Goal: Ask a question

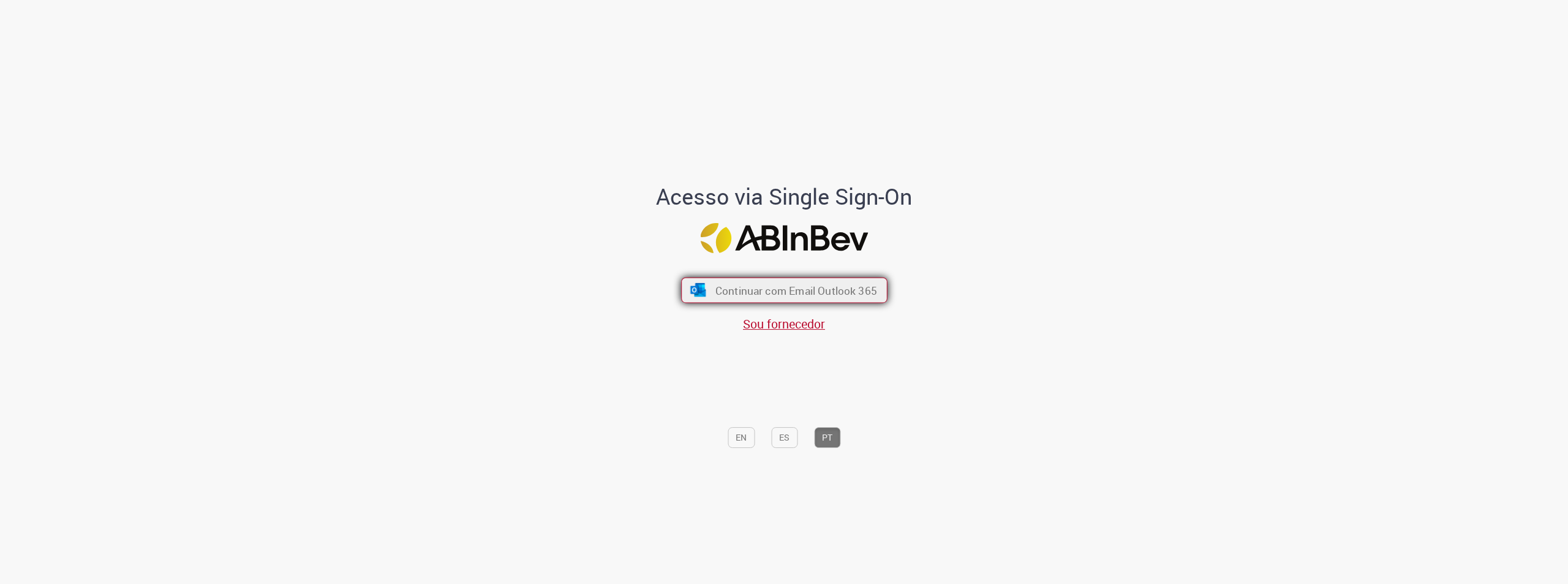
click at [794, 293] on span "Continuar com Email Outlook 365" at bounding box center [796, 290] width 162 height 14
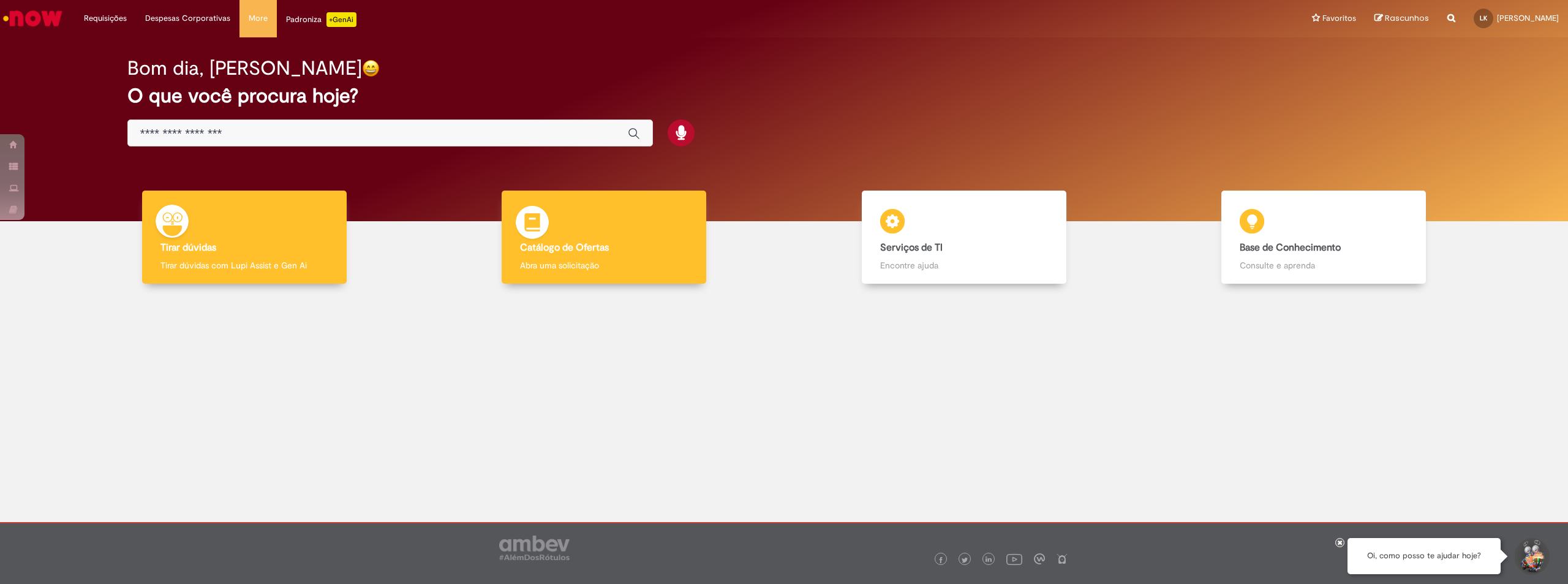
click at [649, 238] on div "Catálogo de Ofertas Catálogo de Ofertas Abra uma solicitação" at bounding box center [603, 237] width 204 height 94
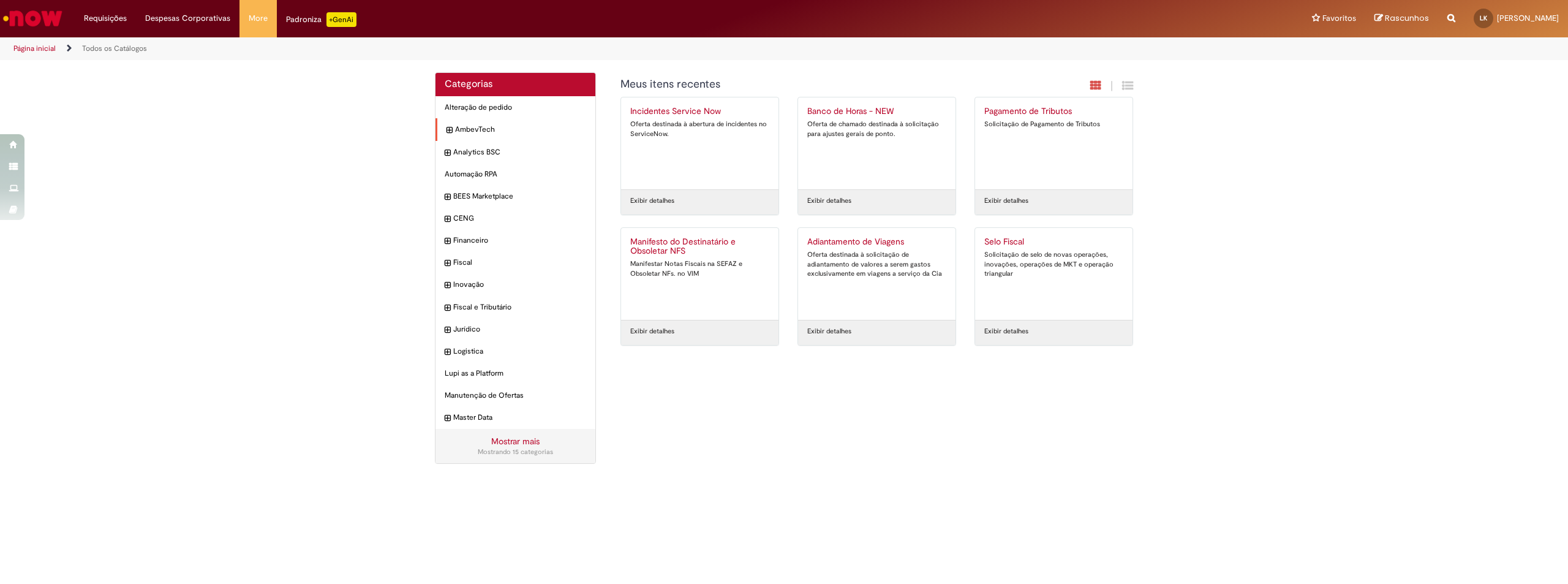
click at [449, 128] on icon "expandir categoria AmbevTech" at bounding box center [450, 131] width 5 height 12
click at [451, 176] on icon "expandir categoria Analytics BSC" at bounding box center [450, 174] width 5 height 12
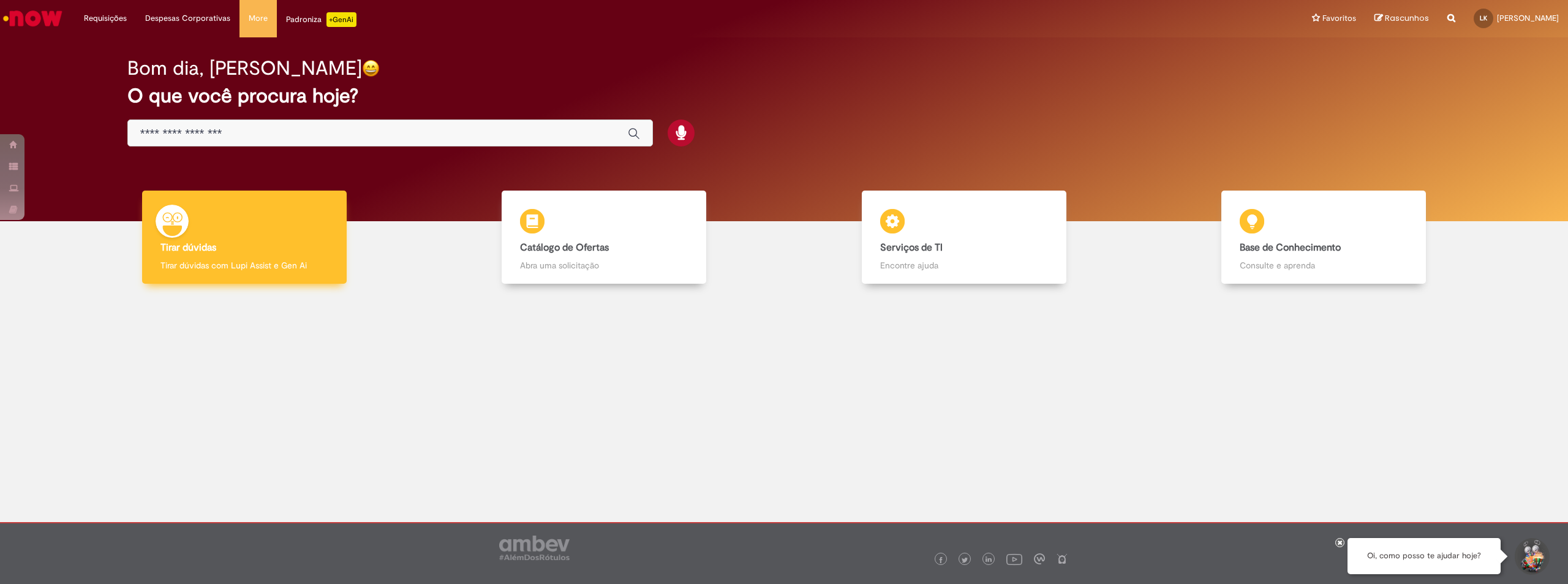
click at [224, 242] on div "Tirar dúvidas Tirar dúvidas Tirar dúvidas com Lupi Assist e Gen Ai" at bounding box center [244, 237] width 204 height 94
click at [190, 220] on div "Tirar dúvidas Tirar dúvidas Tirar dúvidas com Lupi Assist e Gen Ai" at bounding box center [244, 237] width 204 height 94
